Goal: Task Accomplishment & Management: Complete application form

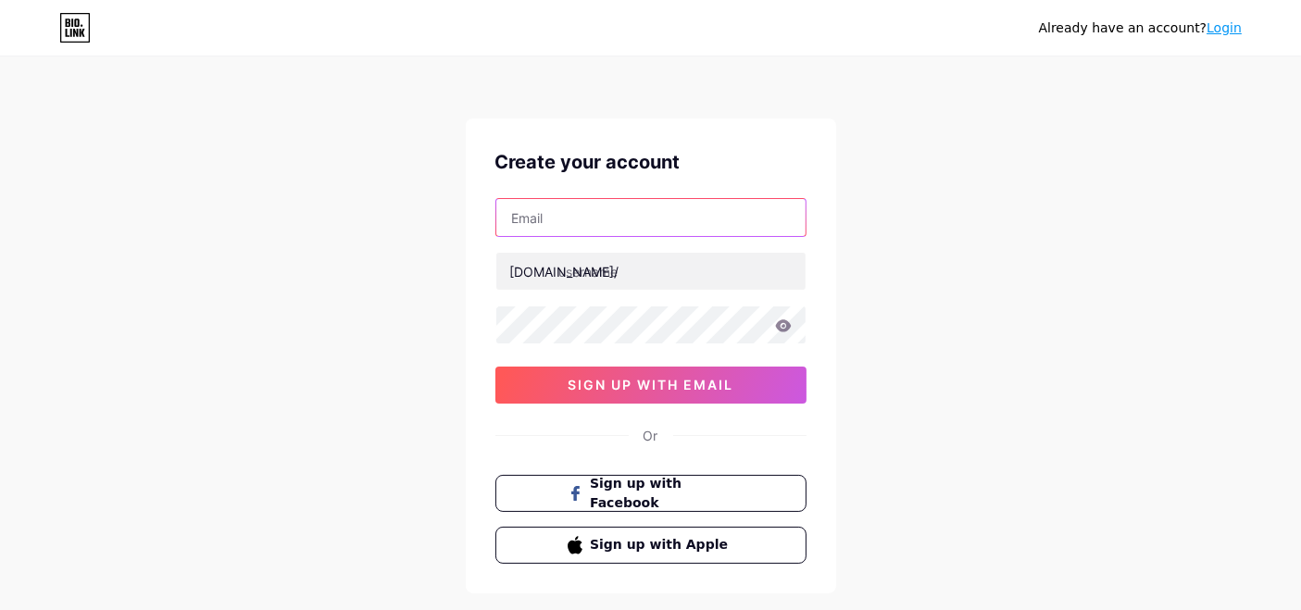
click at [622, 207] on input "text" at bounding box center [650, 217] width 309 height 37
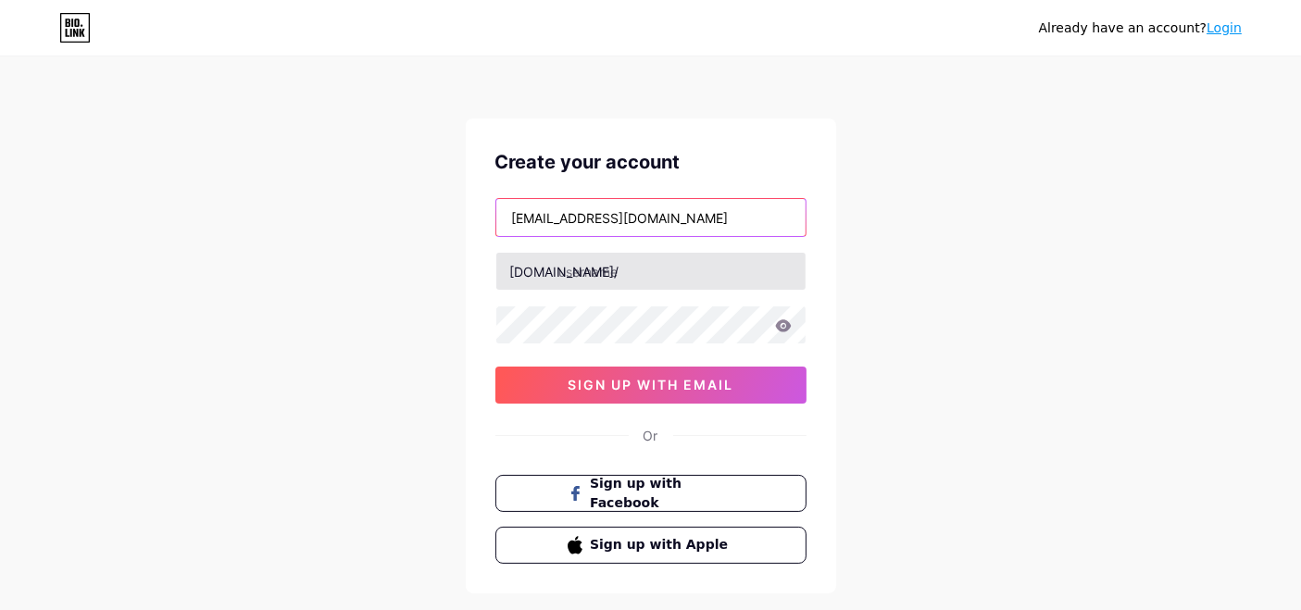
type input "[EMAIL_ADDRESS][DOMAIN_NAME]"
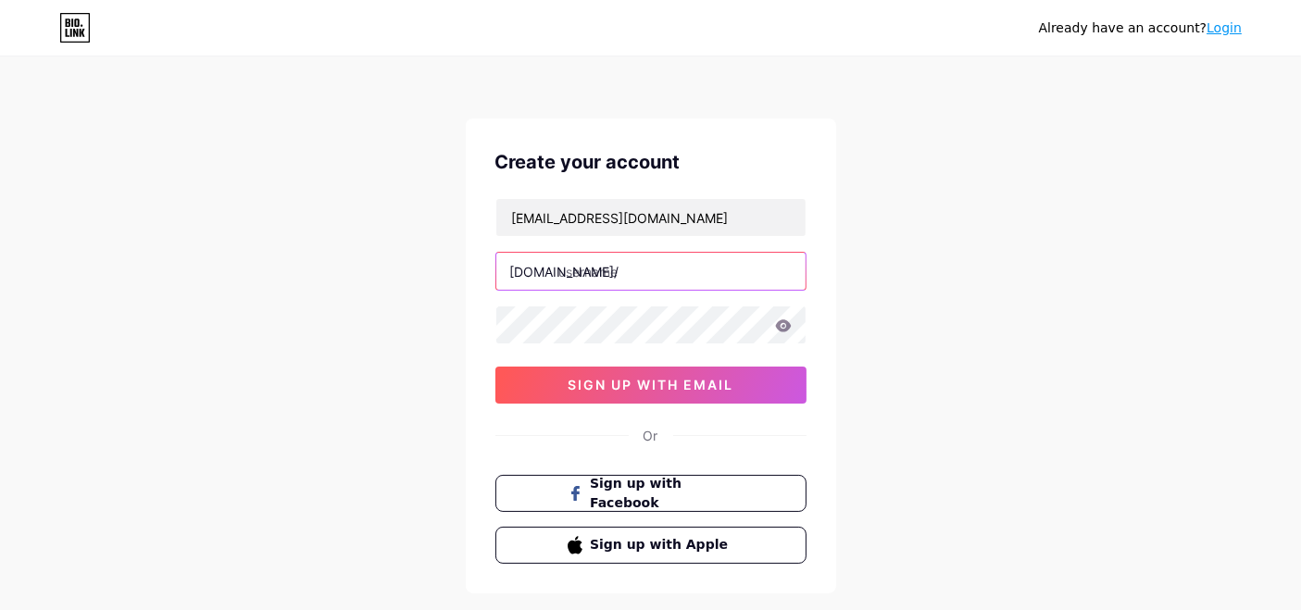
click at [571, 270] on input "text" at bounding box center [650, 271] width 309 height 37
type input "safegutter01"
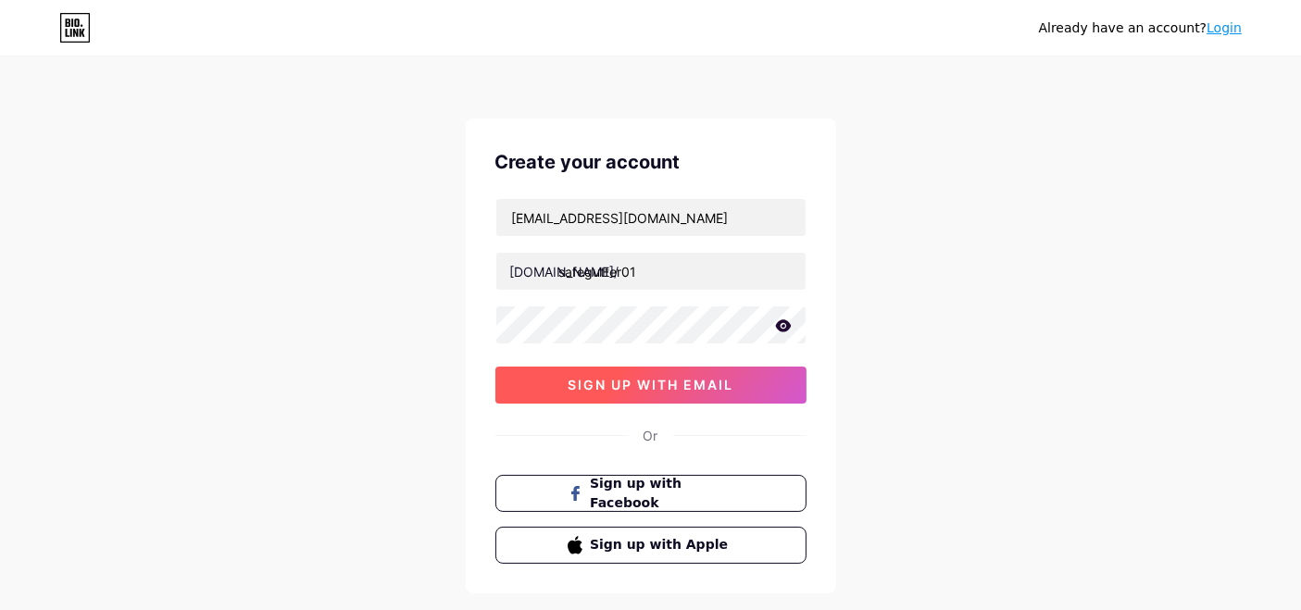
click at [554, 374] on button "sign up with email" at bounding box center [650, 385] width 311 height 37
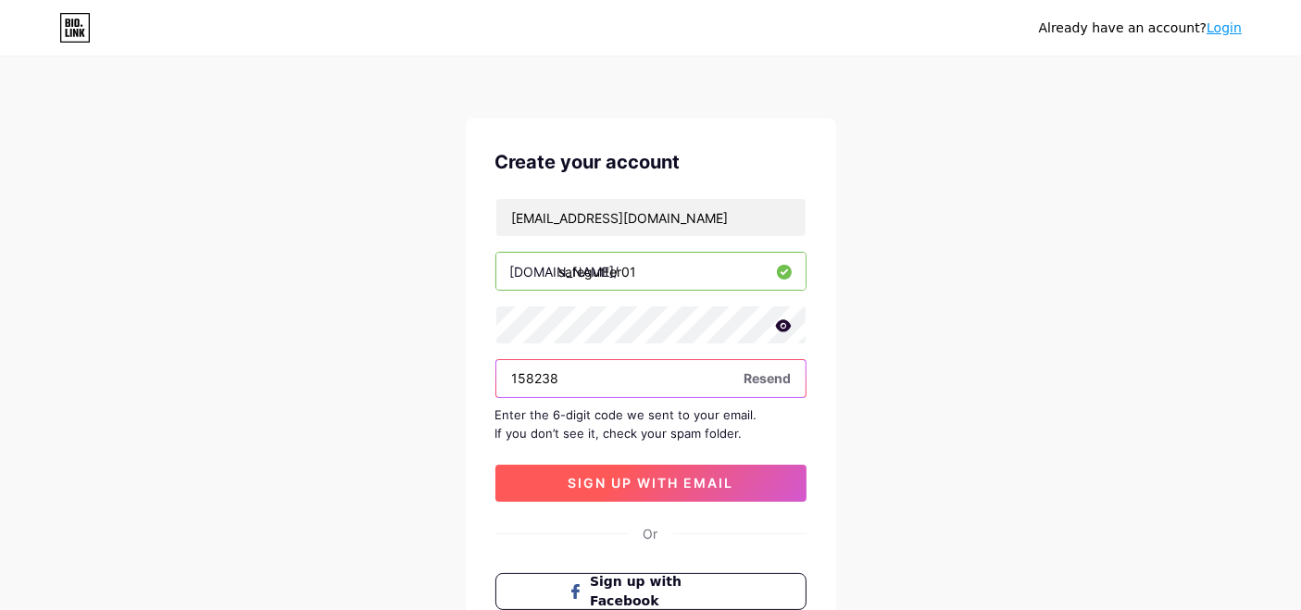
type input "158238"
click at [653, 488] on span "sign up with email" at bounding box center [651, 483] width 166 height 16
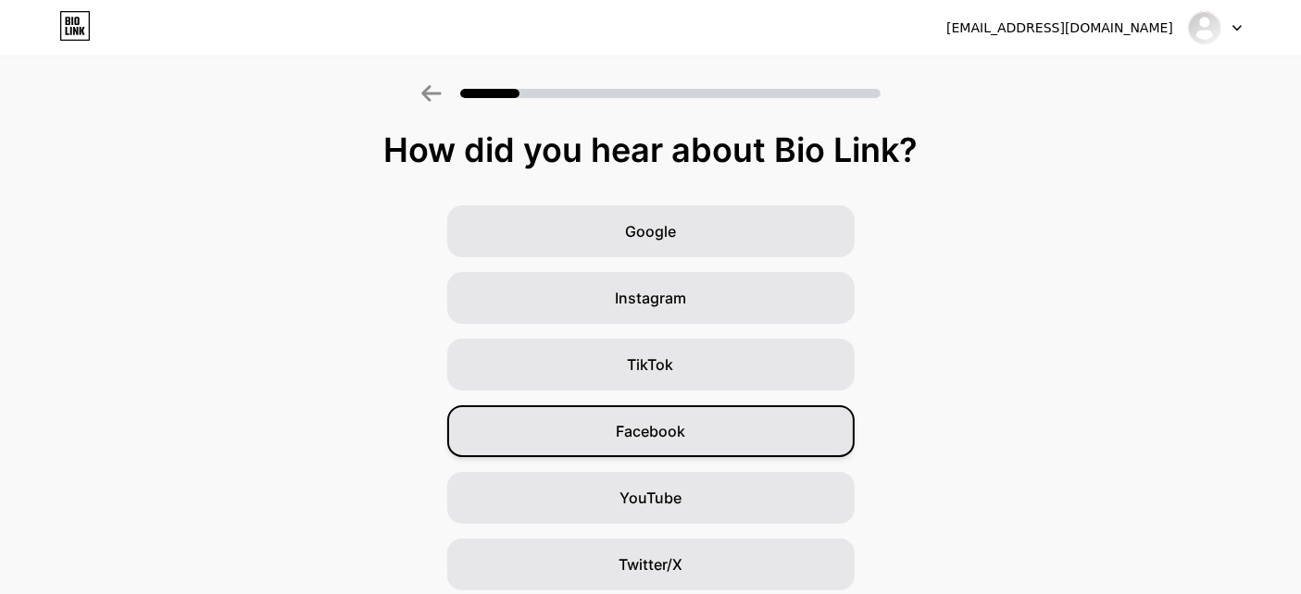
click at [632, 433] on span "Facebook" at bounding box center [650, 431] width 69 height 22
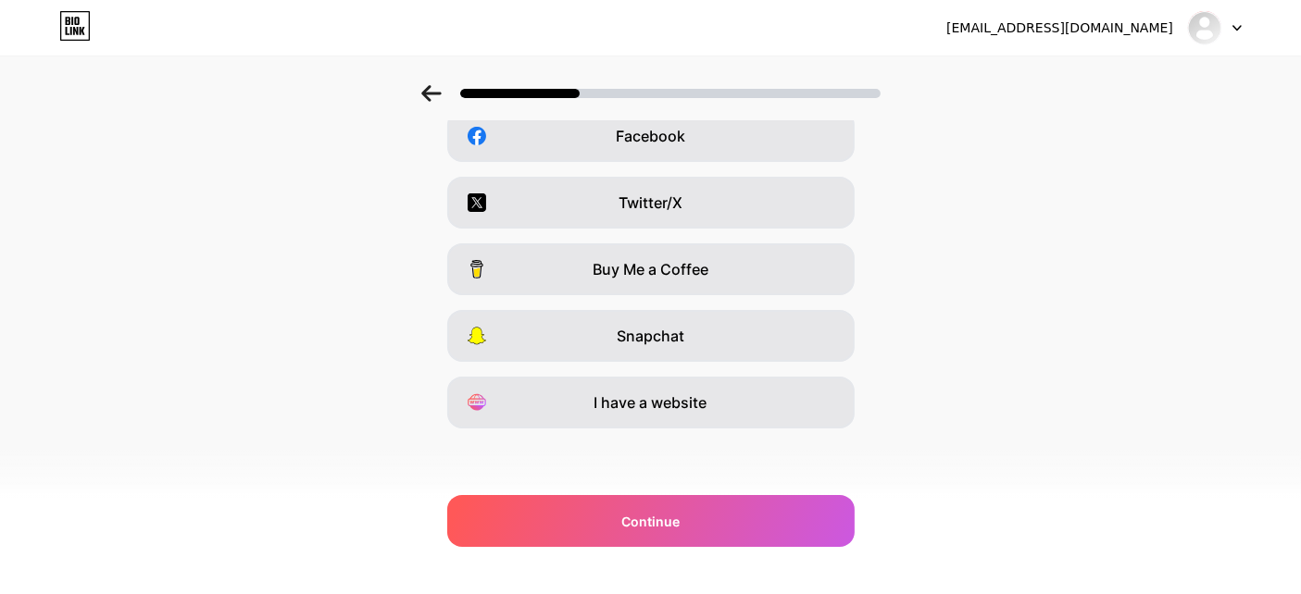
scroll to position [296, 0]
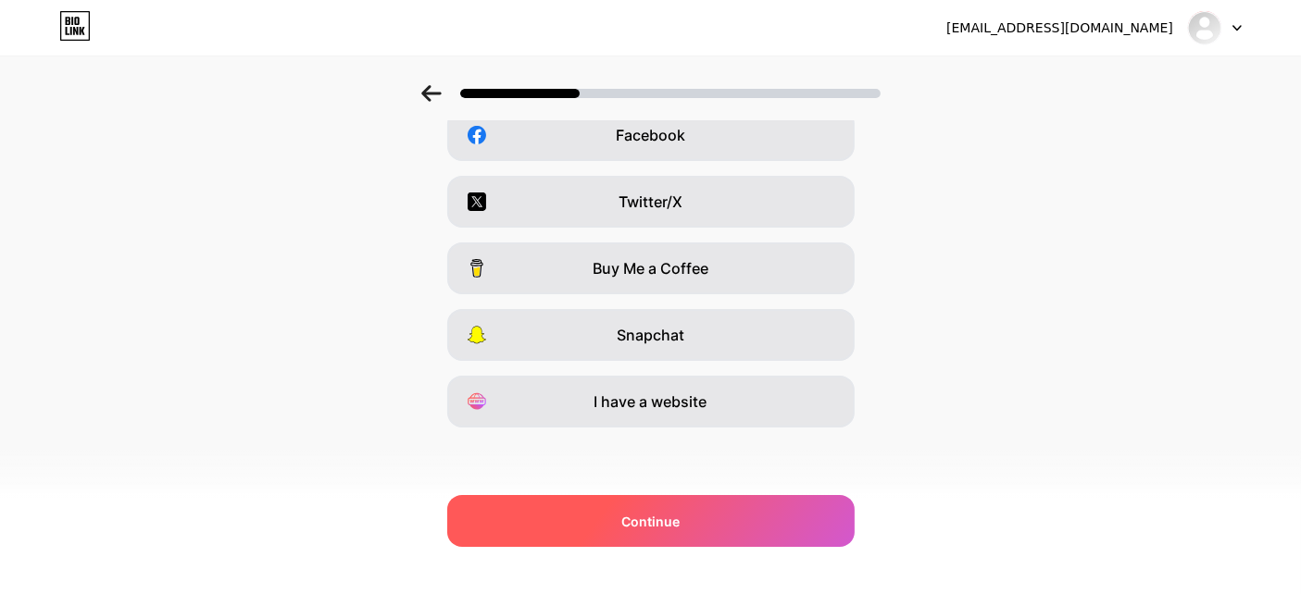
click at [690, 537] on div "Continue" at bounding box center [650, 521] width 407 height 52
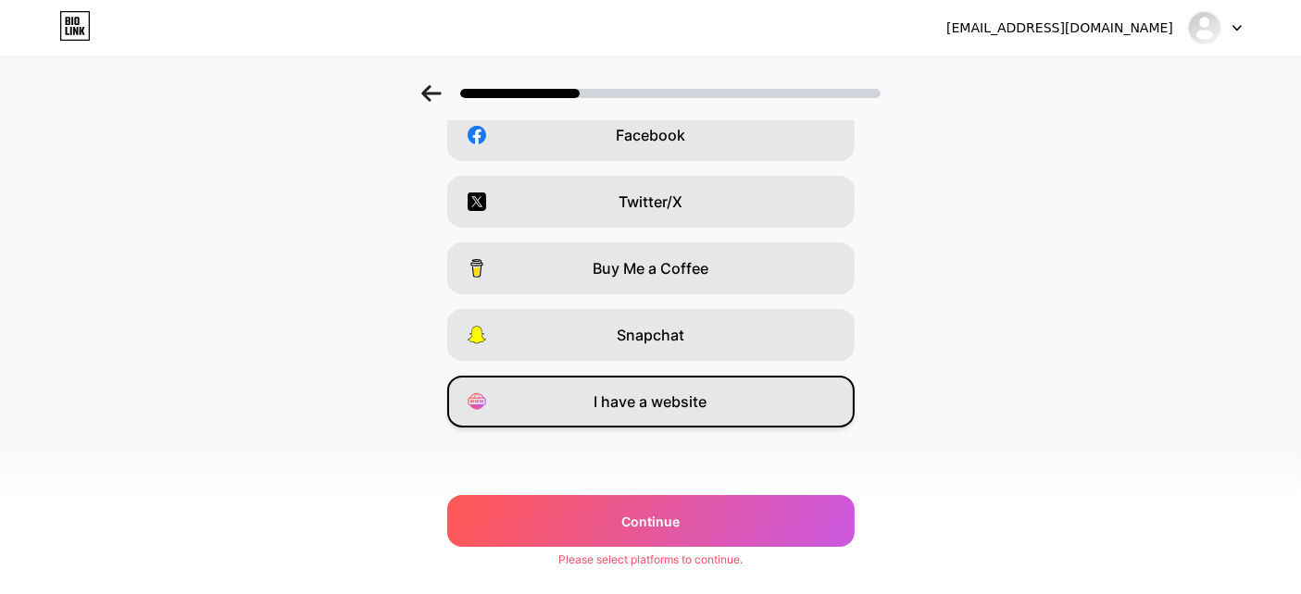
click at [672, 410] on span "I have a website" at bounding box center [650, 402] width 113 height 22
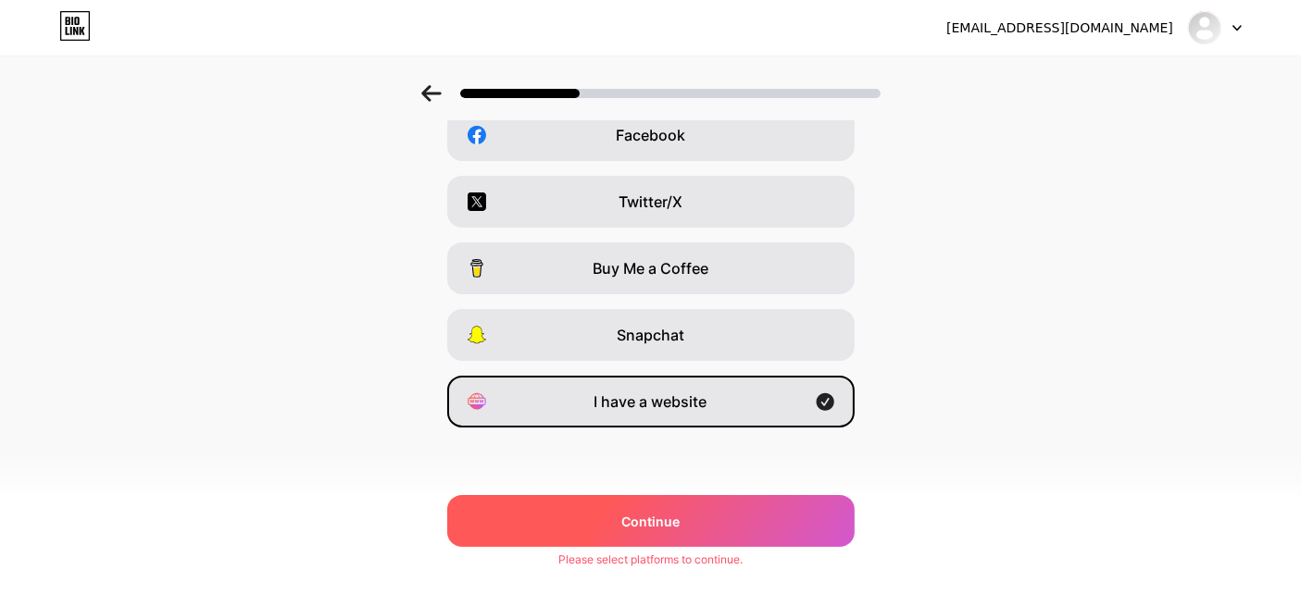
click at [674, 525] on span "Continue" at bounding box center [650, 521] width 58 height 19
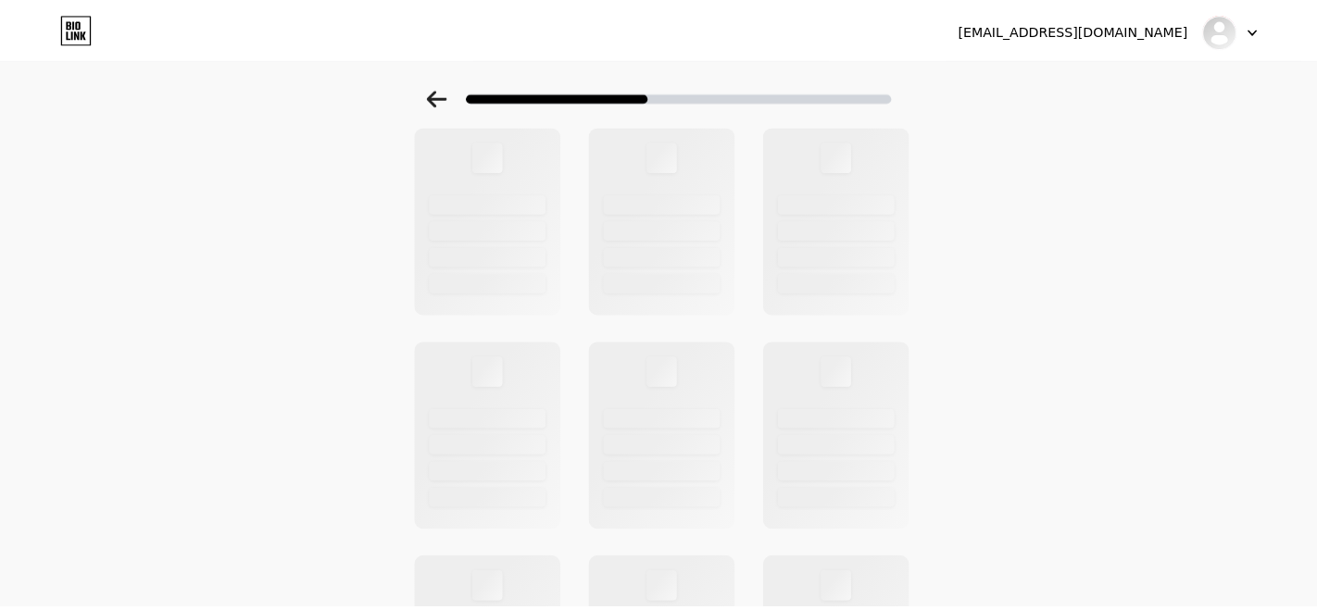
scroll to position [0, 0]
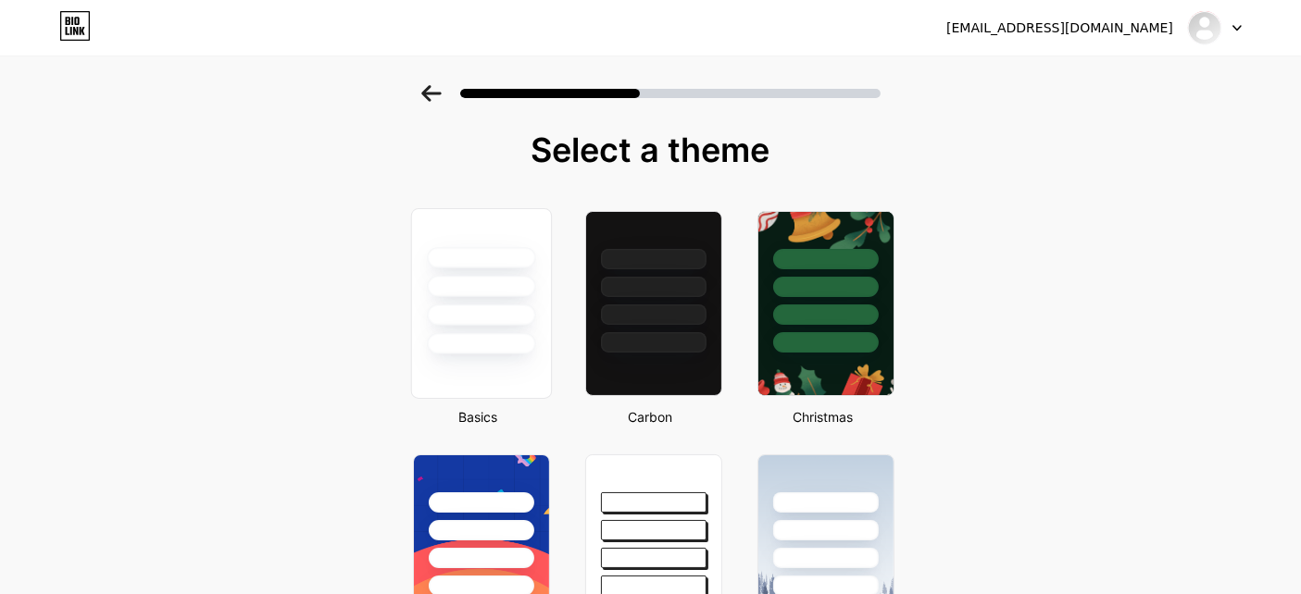
click at [510, 310] on div at bounding box center [481, 315] width 108 height 21
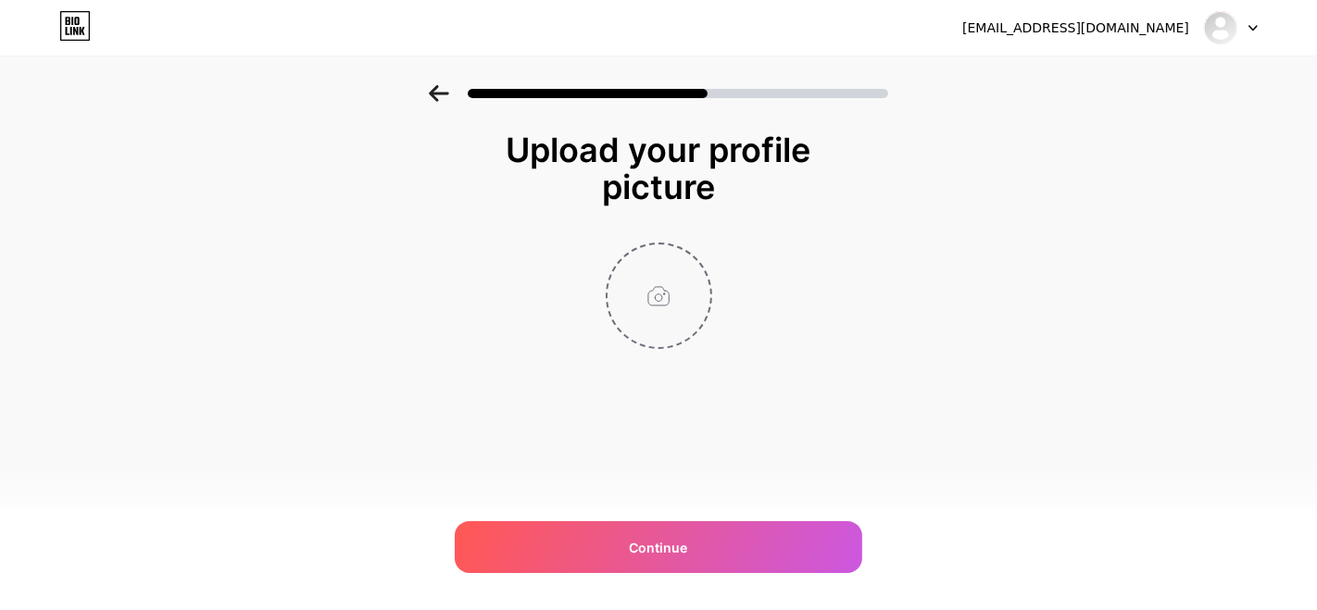
click at [643, 302] on input "file" at bounding box center [658, 295] width 103 height 103
type input "C:\fakepath\Safeflow Gutter Services & Junk Removal.png"
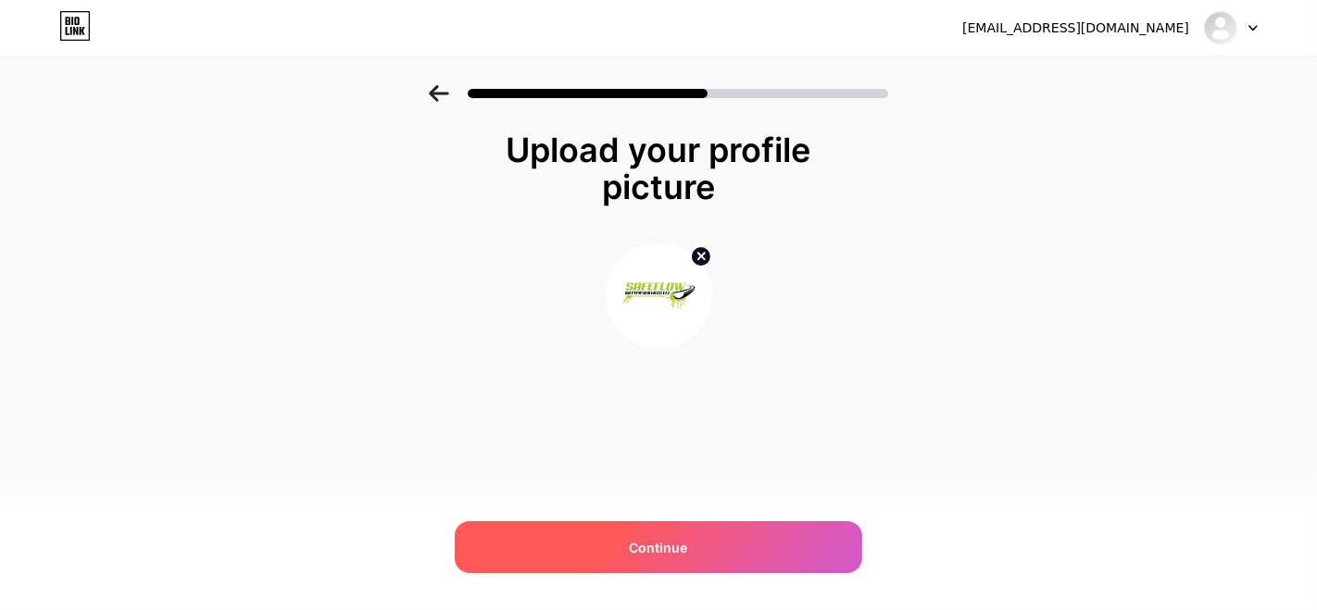
click at [662, 548] on span "Continue" at bounding box center [659, 547] width 58 height 19
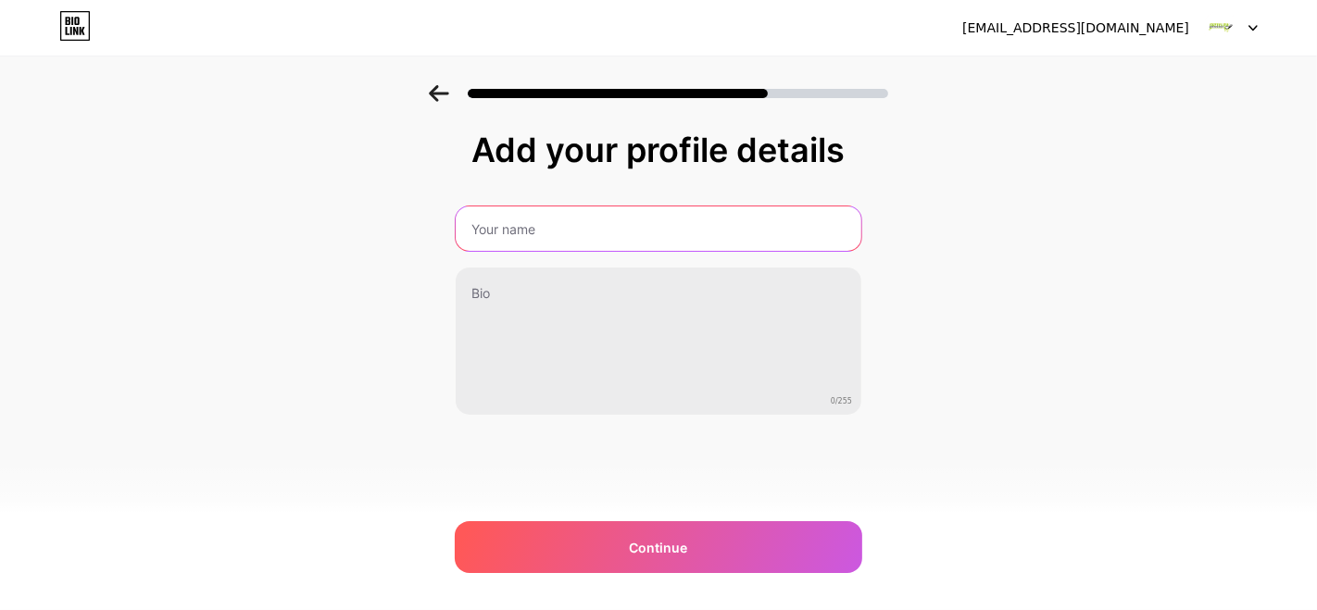
click at [552, 240] on input "text" at bounding box center [659, 228] width 406 height 44
type input "Safeflow Gutter Services & Junk Removal"
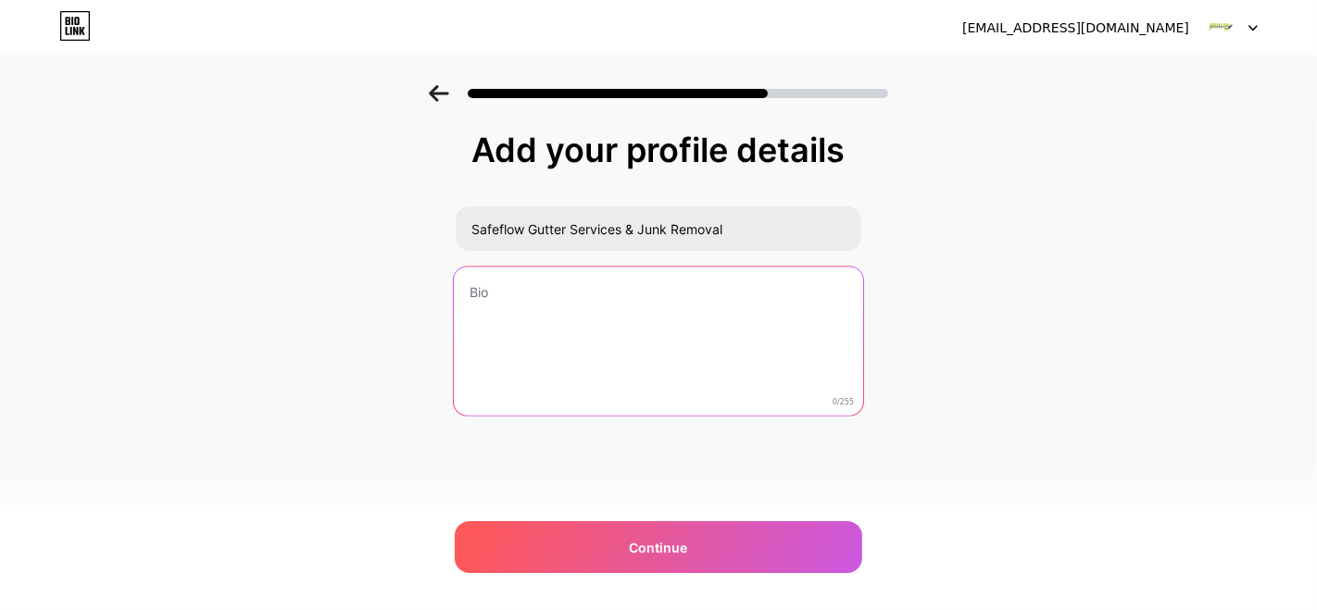
click at [523, 306] on textarea at bounding box center [658, 342] width 409 height 151
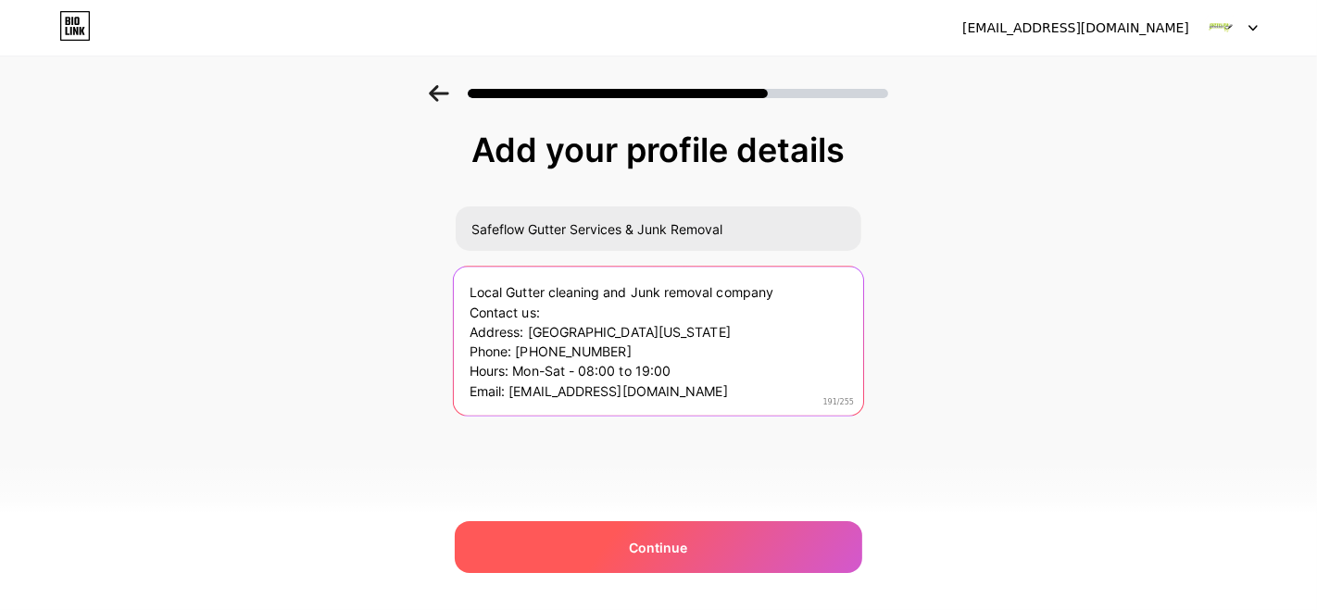
type textarea "Local Gutter cleaning and Junk removal company Contact us: Address: [GEOGRAPHIC…"
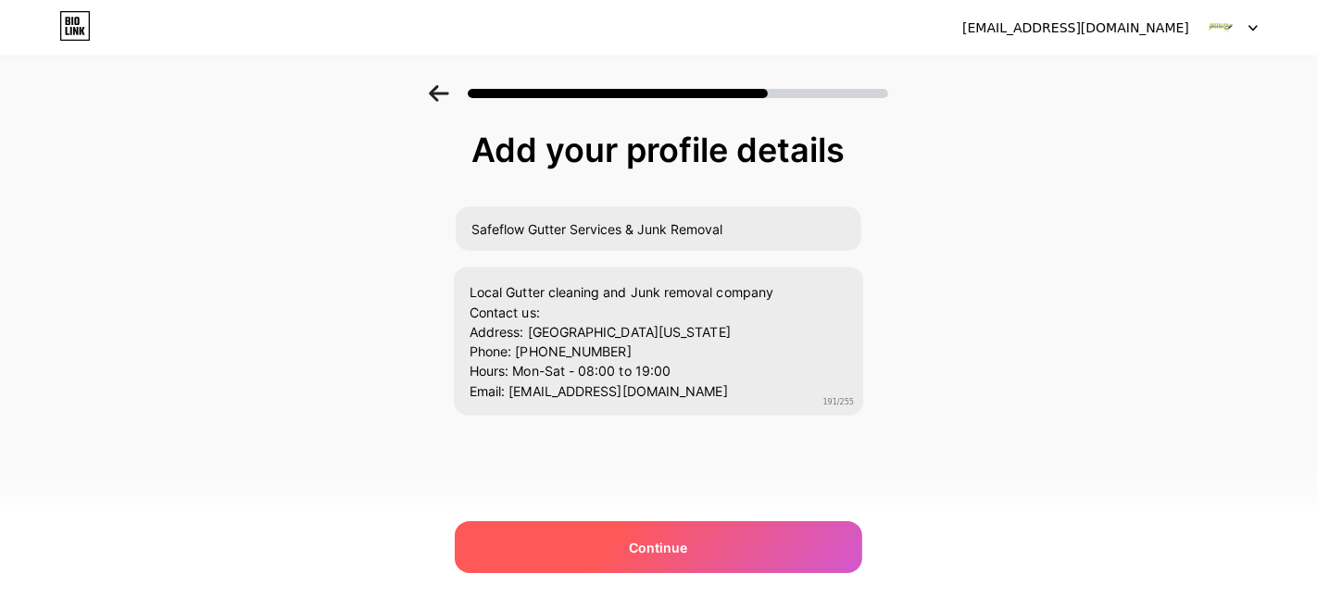
click at [618, 552] on div "Continue" at bounding box center [658, 547] width 407 height 52
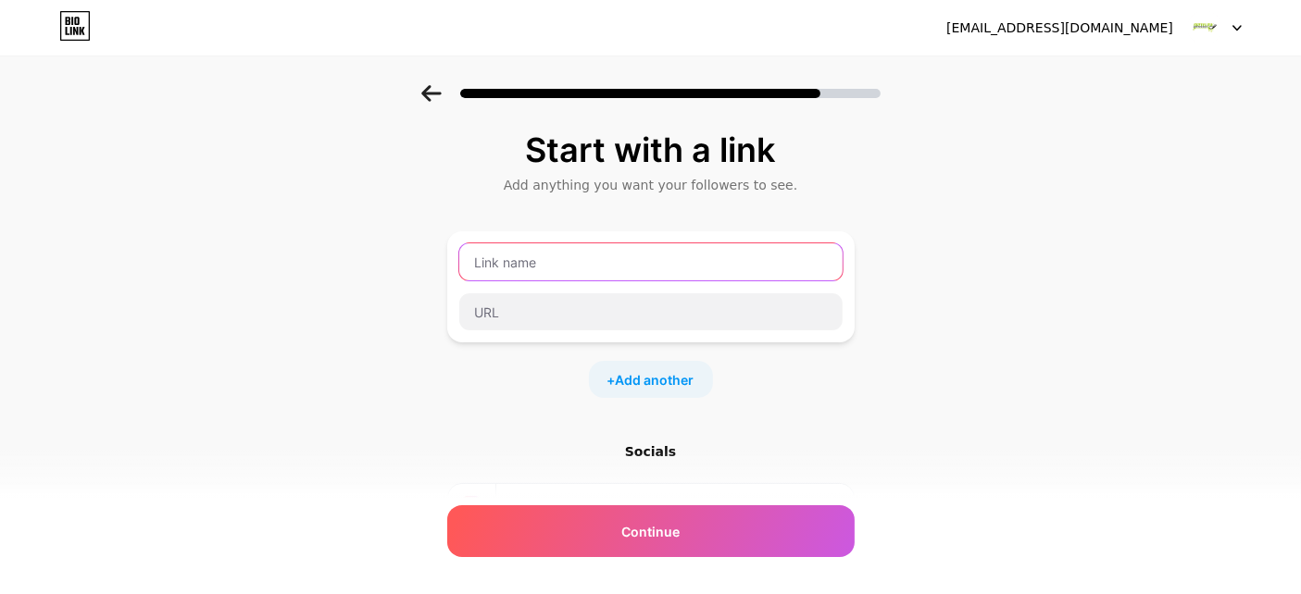
click at [548, 256] on input "text" at bounding box center [650, 262] width 383 height 37
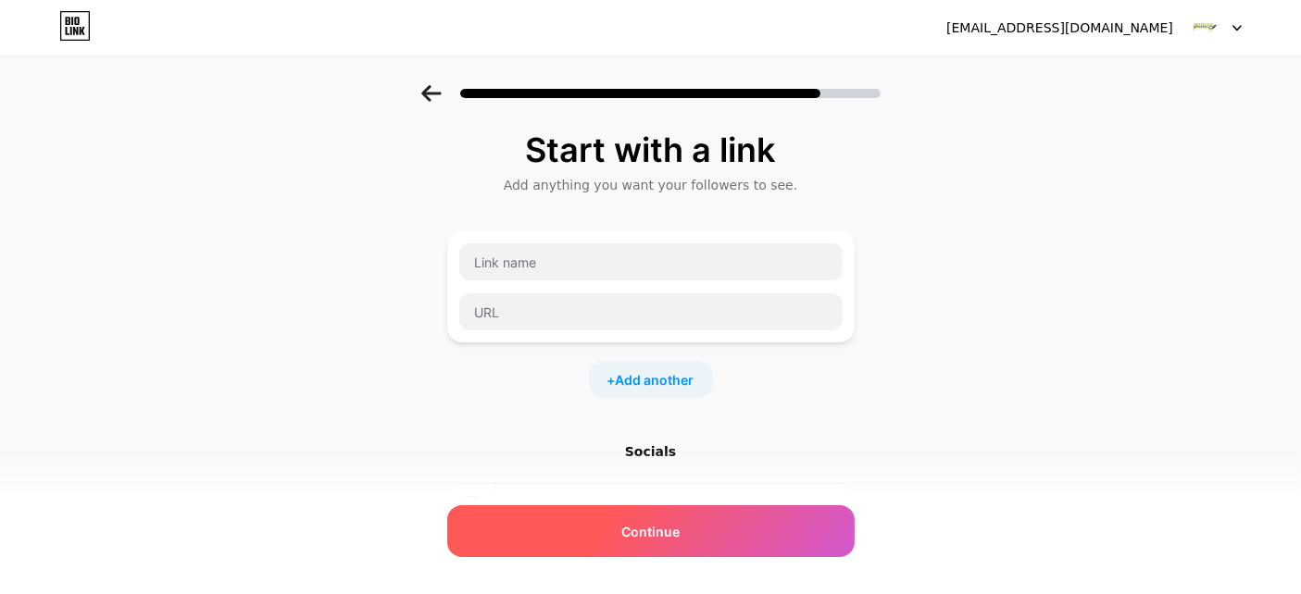
click at [631, 516] on div "Continue" at bounding box center [650, 532] width 407 height 52
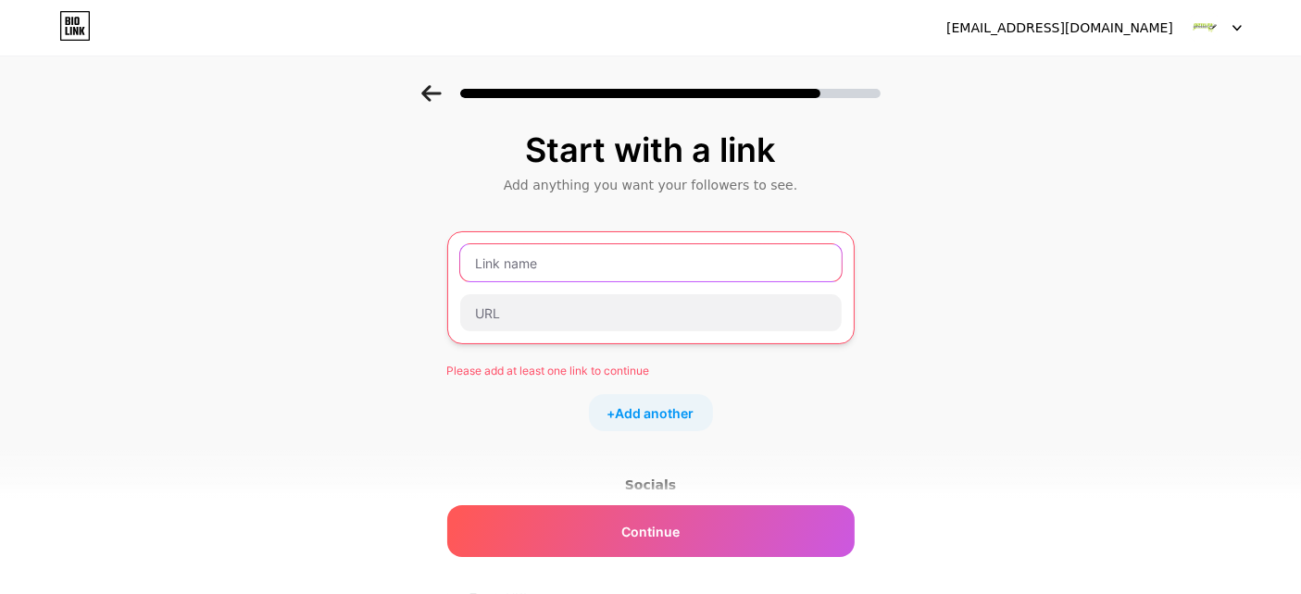
click at [531, 271] on input "text" at bounding box center [650, 262] width 381 height 37
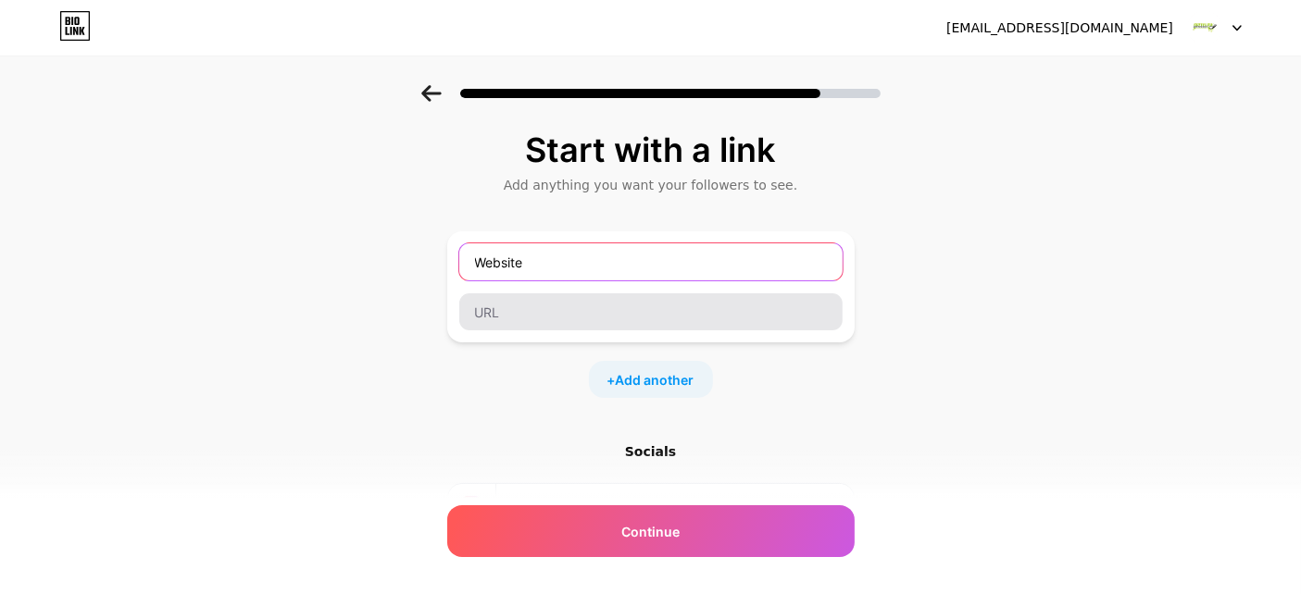
type input "Website"
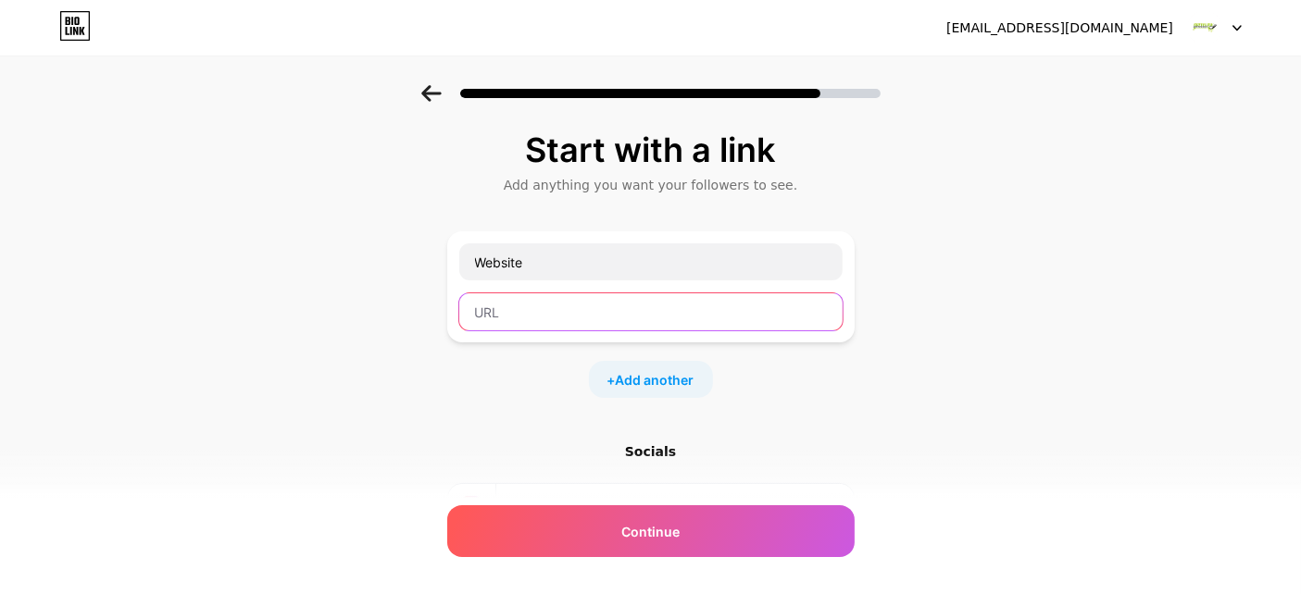
click at [537, 317] on input "text" at bounding box center [650, 312] width 383 height 37
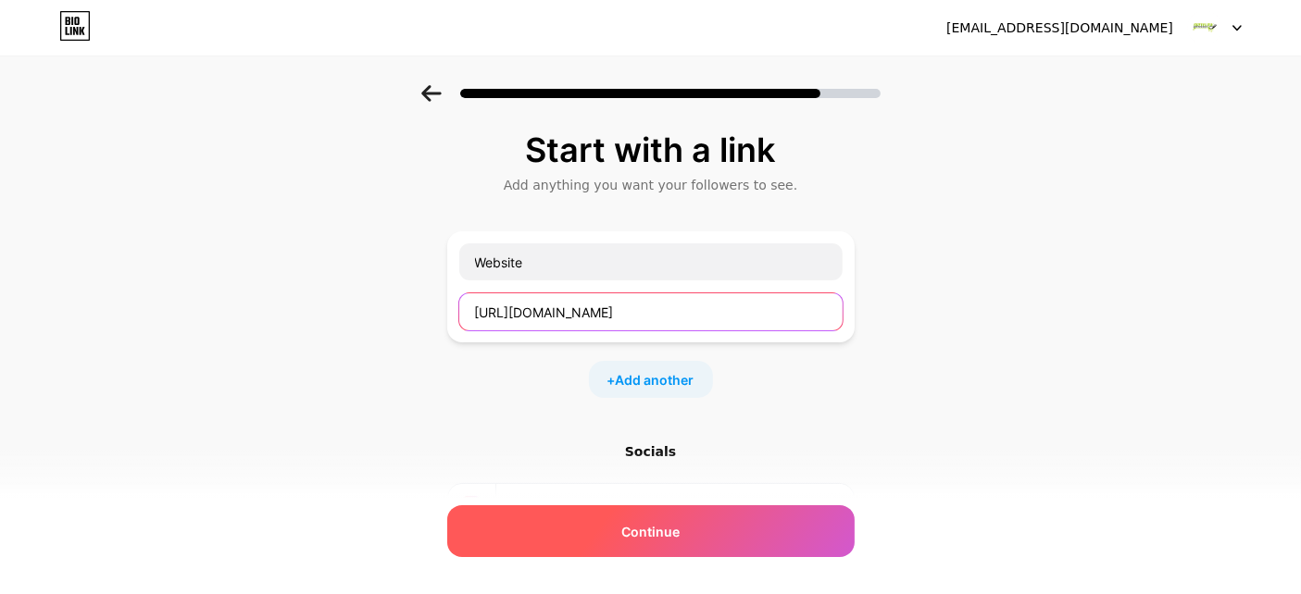
type input "[URL][DOMAIN_NAME]"
click at [614, 519] on div "Continue" at bounding box center [650, 532] width 407 height 52
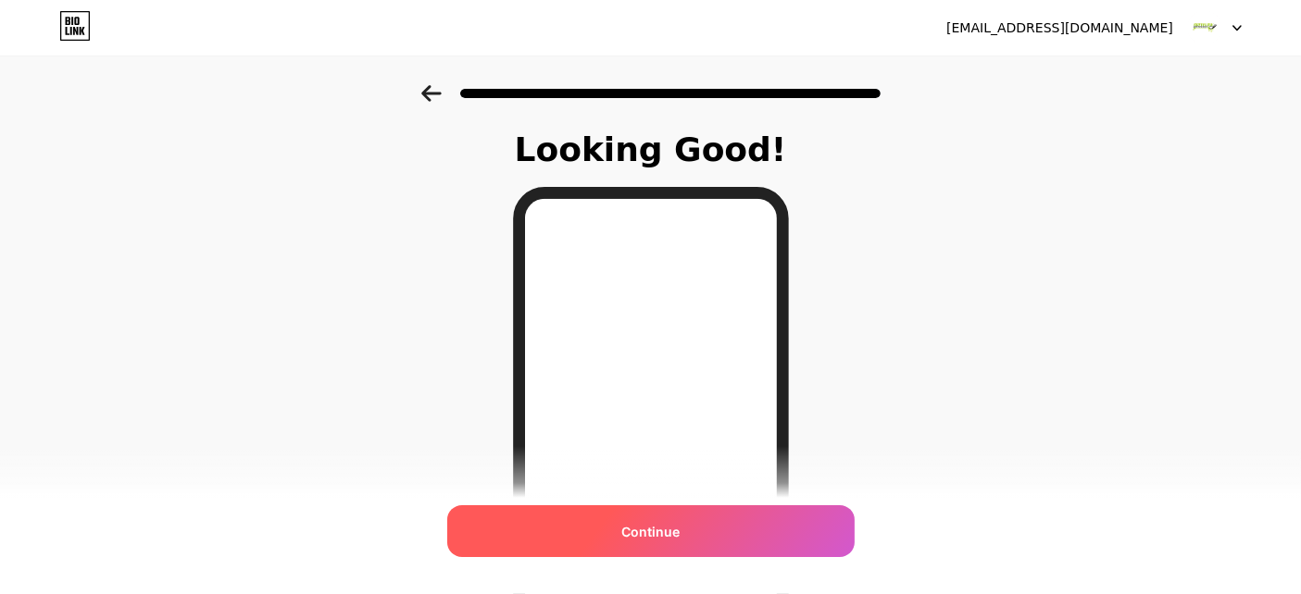
click at [627, 525] on div "Continue" at bounding box center [650, 532] width 407 height 52
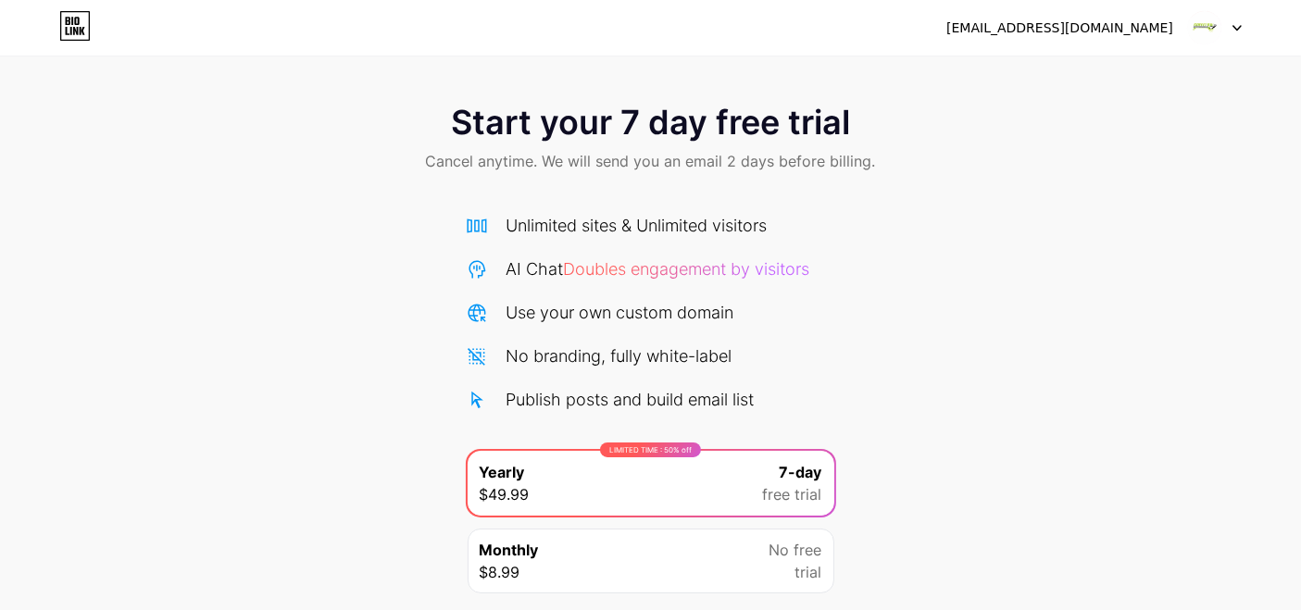
click at [1214, 22] on img at bounding box center [1204, 27] width 35 height 35
click at [1000, 25] on div "[EMAIL_ADDRESS][DOMAIN_NAME]" at bounding box center [1059, 28] width 227 height 19
click at [70, 31] on icon at bounding box center [71, 31] width 2 height 8
click at [557, 108] on span "Start your 7 day free trial" at bounding box center [650, 122] width 399 height 37
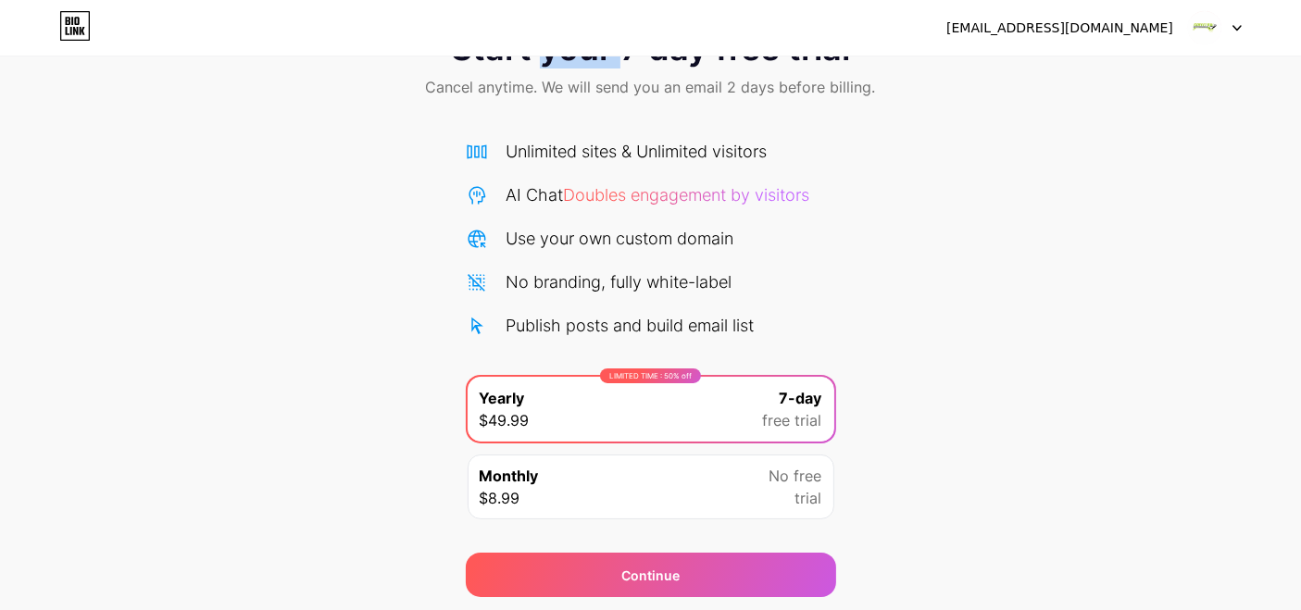
scroll to position [133, 0]
